Goal: Information Seeking & Learning: Learn about a topic

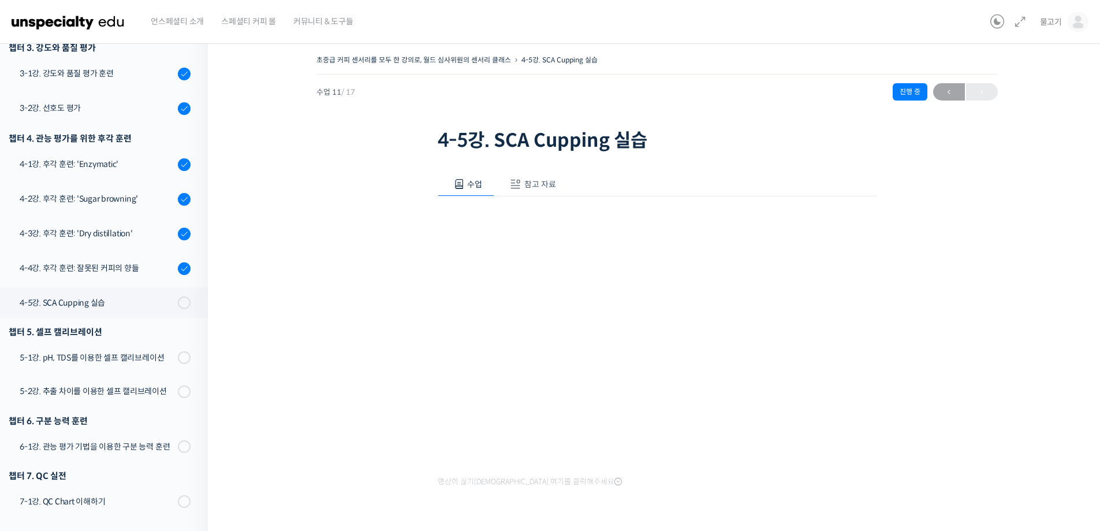
scroll to position [78, 0]
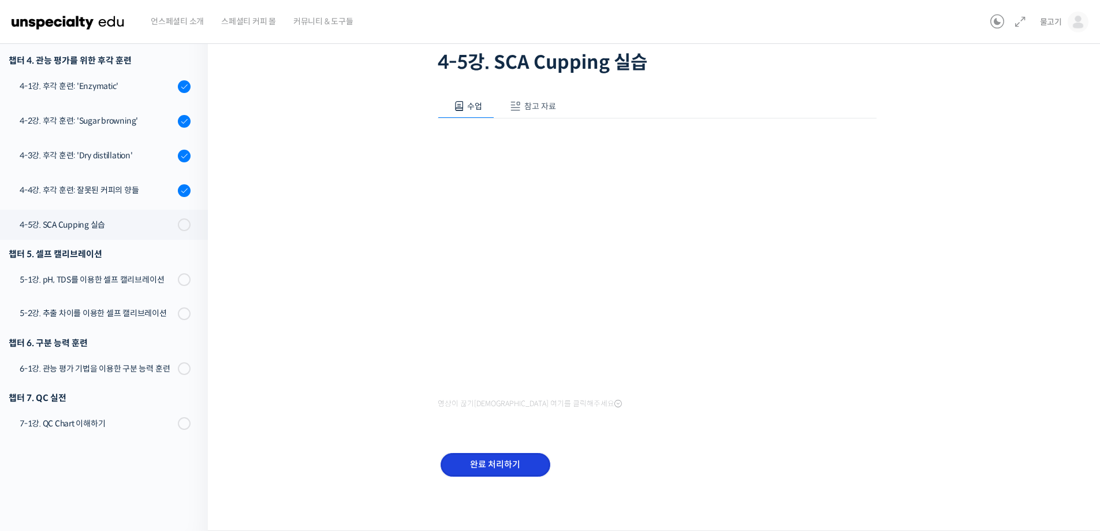
click at [495, 466] on input "완료 처리하기" at bounding box center [496, 465] width 110 height 24
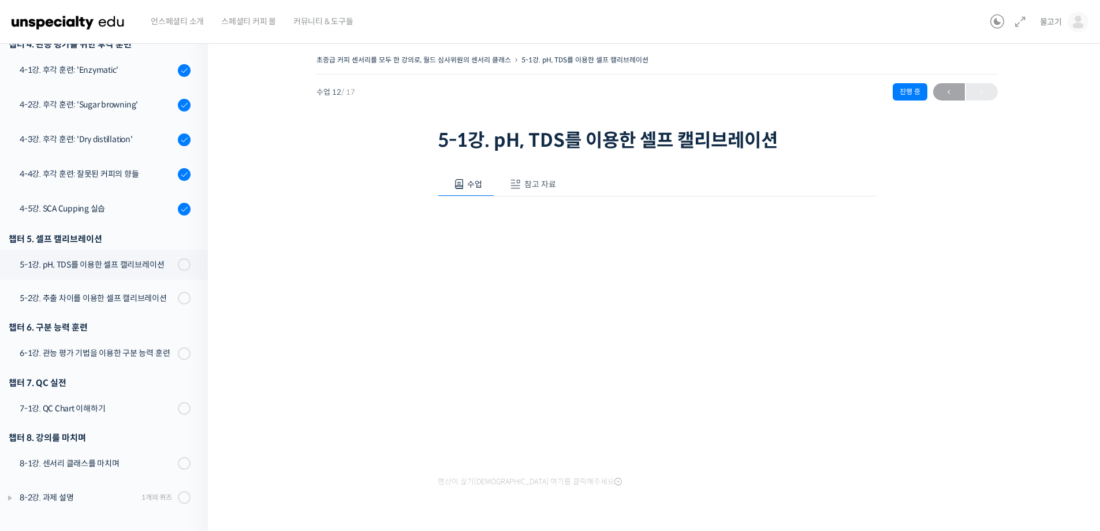
click at [310, 278] on div "초중급 커피 센서리를 모두 한 강의로, 월드 심사위원의 센서리 클래스 5-1강. pH, TDS를 이용한 셀프 캘리브레이션 진행 중 수업 12 …" at bounding box center [657, 318] width 783 height 533
click at [140, 209] on div "4-5강. SCA Cupping 실습" at bounding box center [97, 208] width 155 height 13
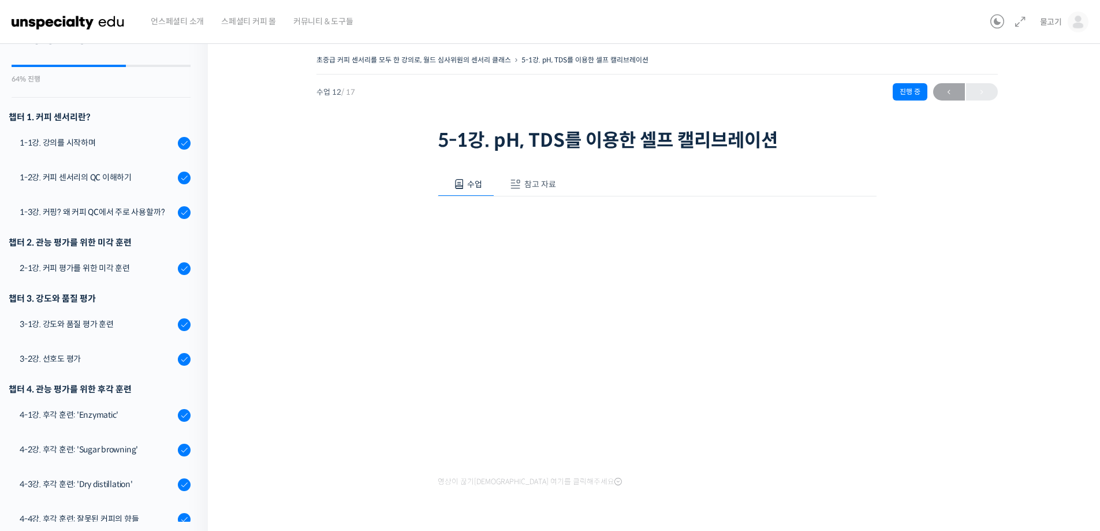
scroll to position [83, 0]
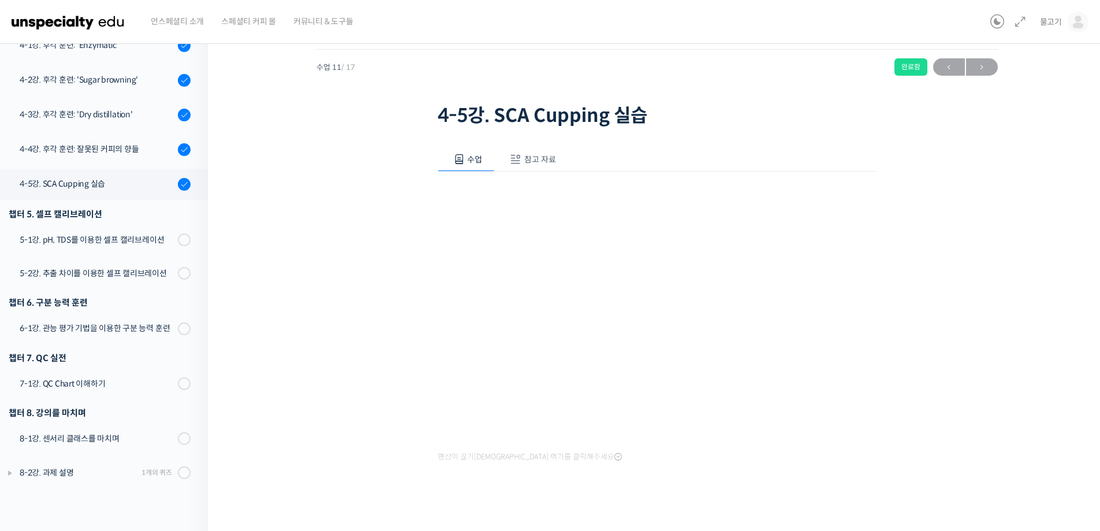
scroll to position [36, 0]
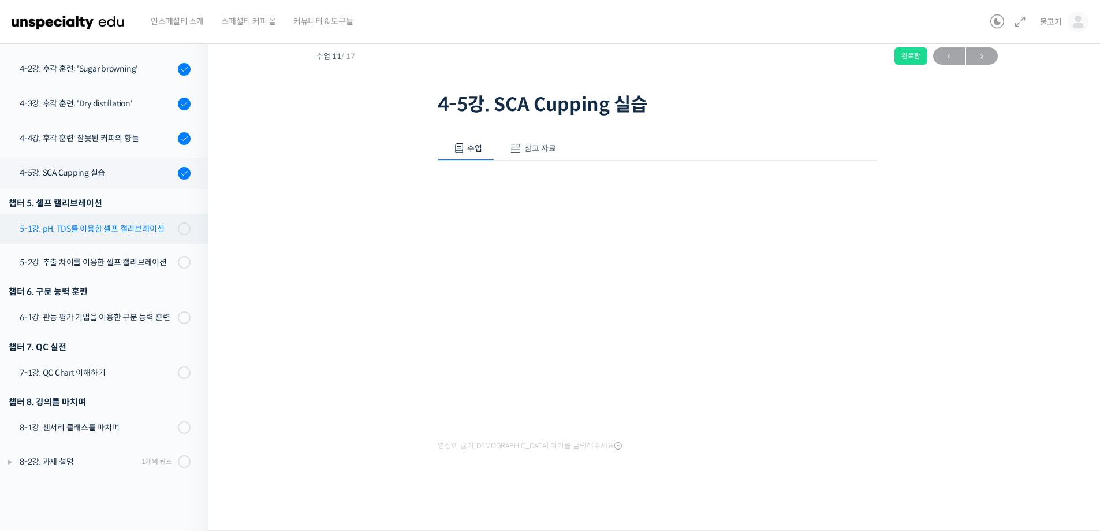
click at [111, 230] on div "5-1강. pH, TDS를 이용한 셀프 캘리브레이션" at bounding box center [97, 228] width 155 height 13
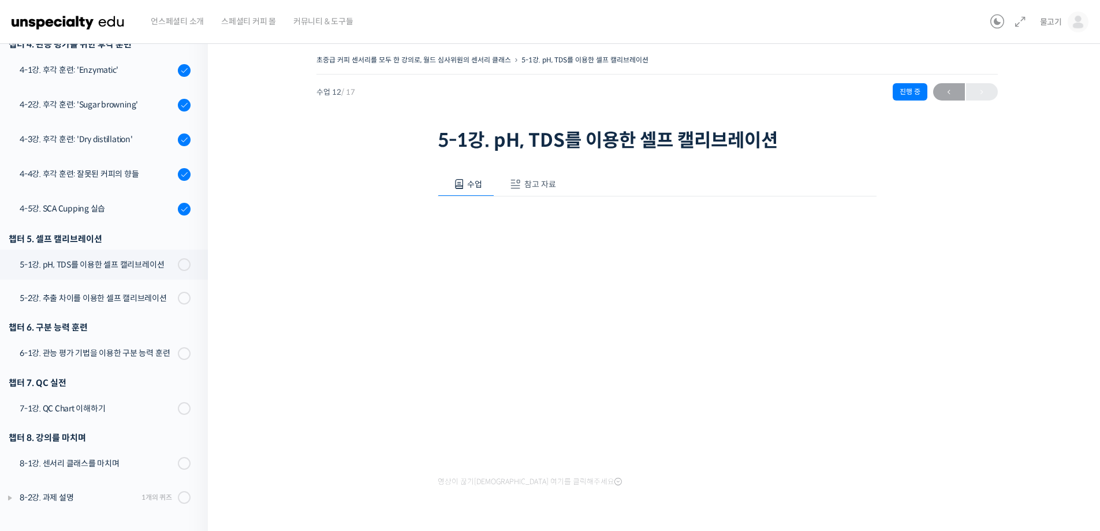
click at [1020, 247] on div "초중급 커피 센서리를 모두 한 강의로, 월드 심사위원의 센서리 클래스 5-1강. pH, TDS를 이용한 셀프 캘리브레이션 진행 중 수업 12 …" at bounding box center [657, 318] width 783 height 533
click at [983, 245] on div "초중급 커피 센서리를 모두 한 강의로, 월드 심사위원의 센서리 클래스 5-1강. pH, TDS를 이용한 셀프 캘리브레이션 진행 중 수업 12 …" at bounding box center [657, 318] width 783 height 533
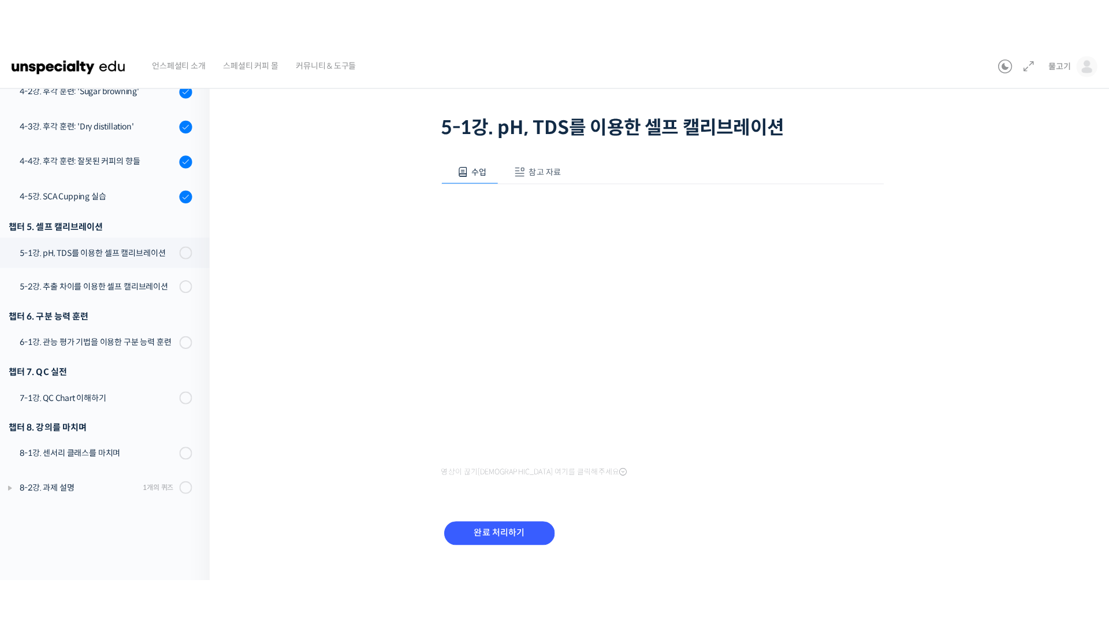
scroll to position [337, 0]
